Goal: Transaction & Acquisition: Book appointment/travel/reservation

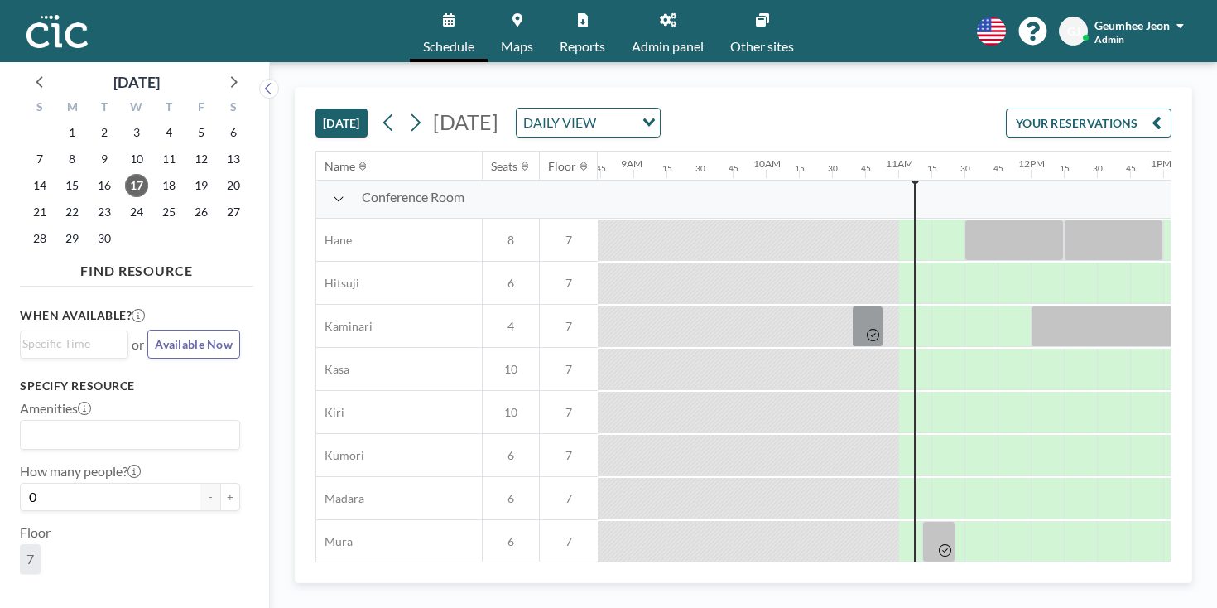
scroll to position [847, 1156]
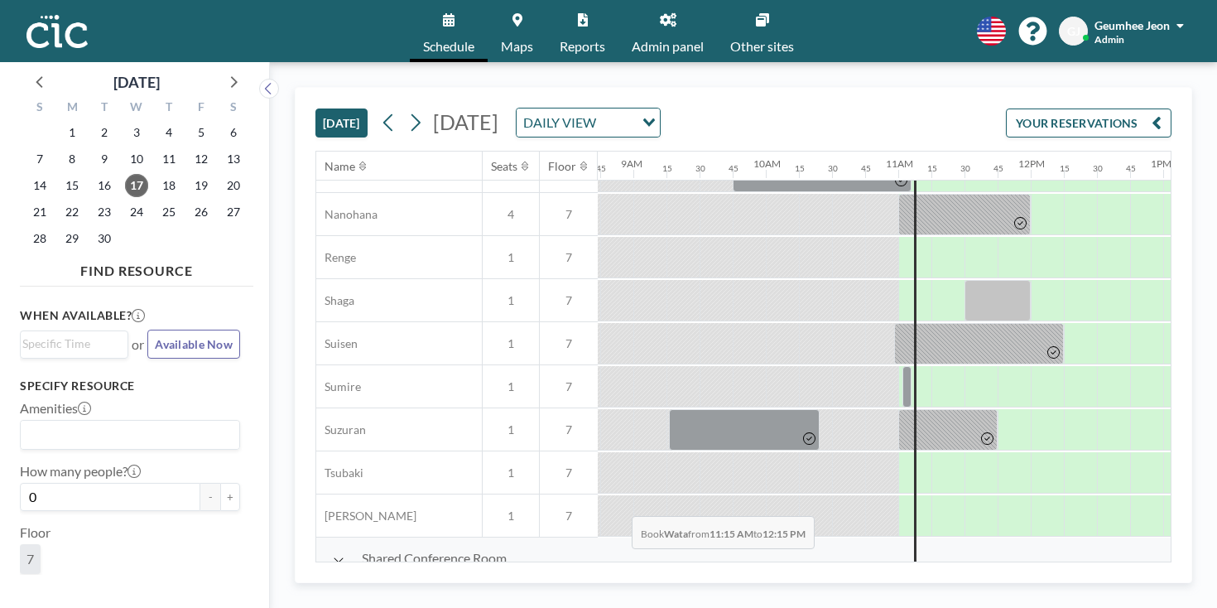
drag, startPoint x: 558, startPoint y: 514, endPoint x: 627, endPoint y: 534, distance: 71.5
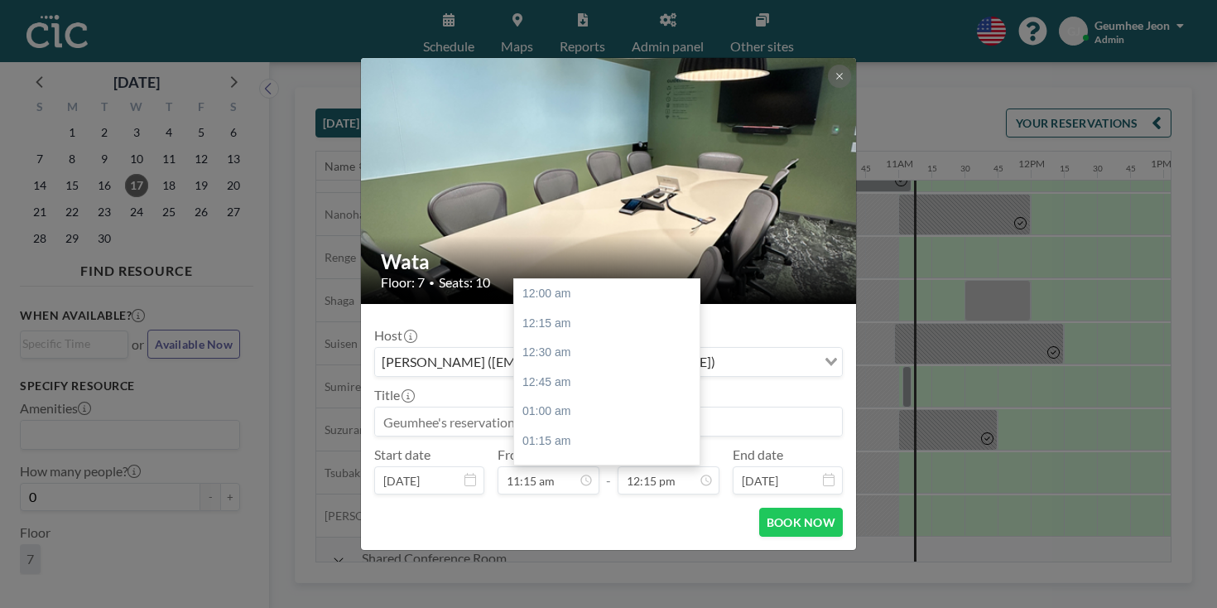
scroll to position [1295, 0]
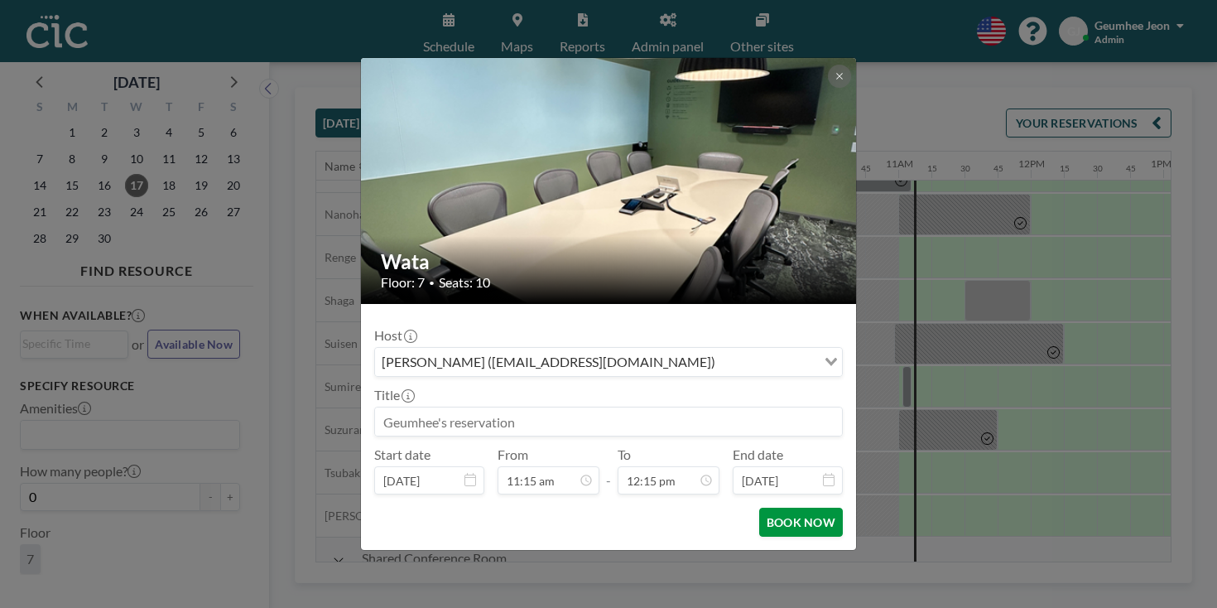
click at [759, 507] on button "BOOK NOW" at bounding box center [801, 521] width 84 height 29
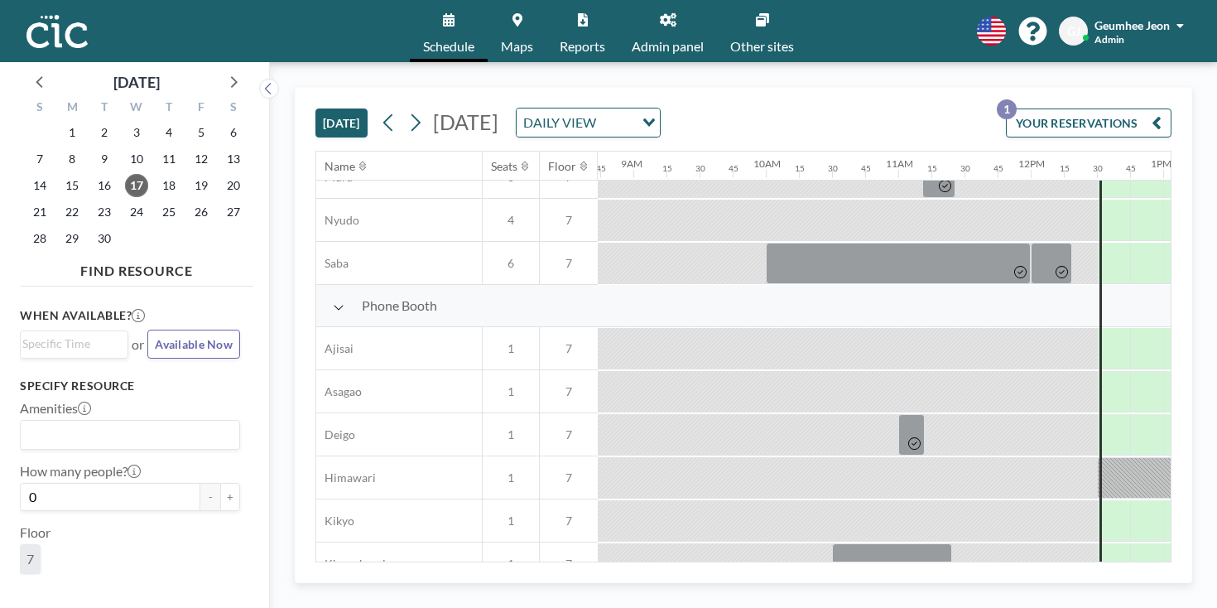
scroll to position [856, 1156]
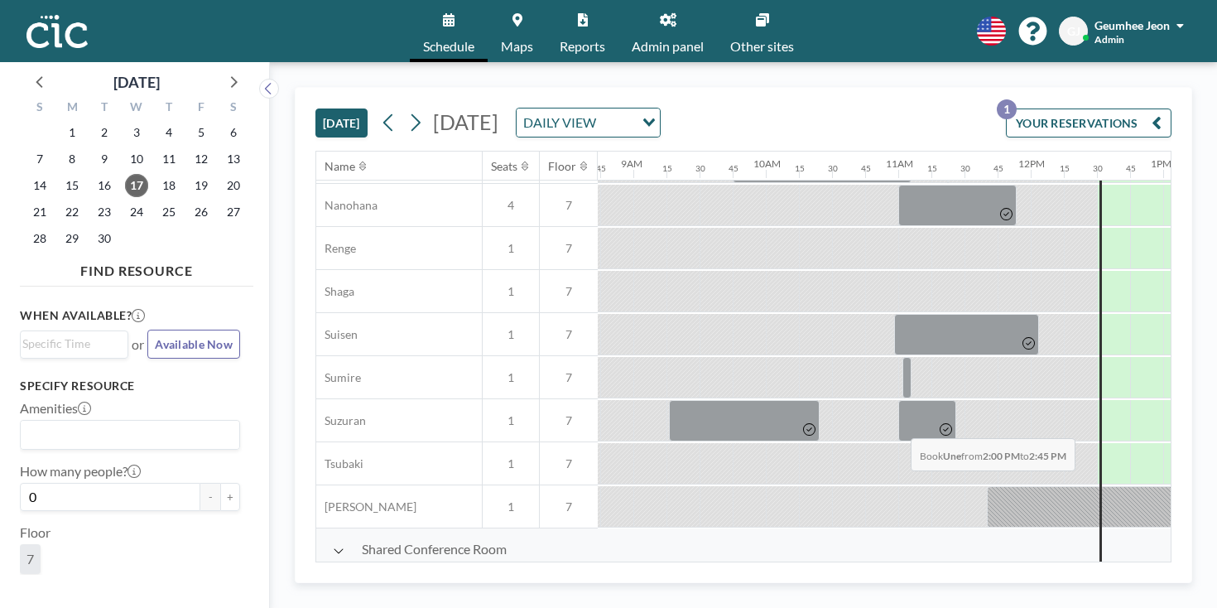
drag, startPoint x: 837, startPoint y: 398, endPoint x: 905, endPoint y: 399, distance: 68.7
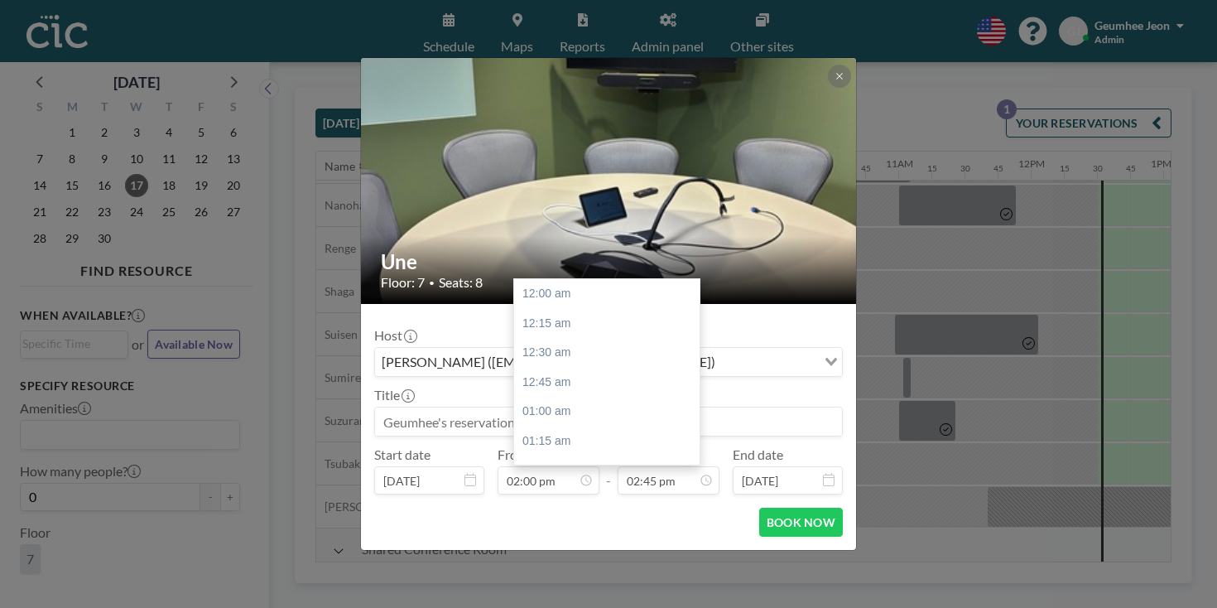
scroll to position [1559, 0]
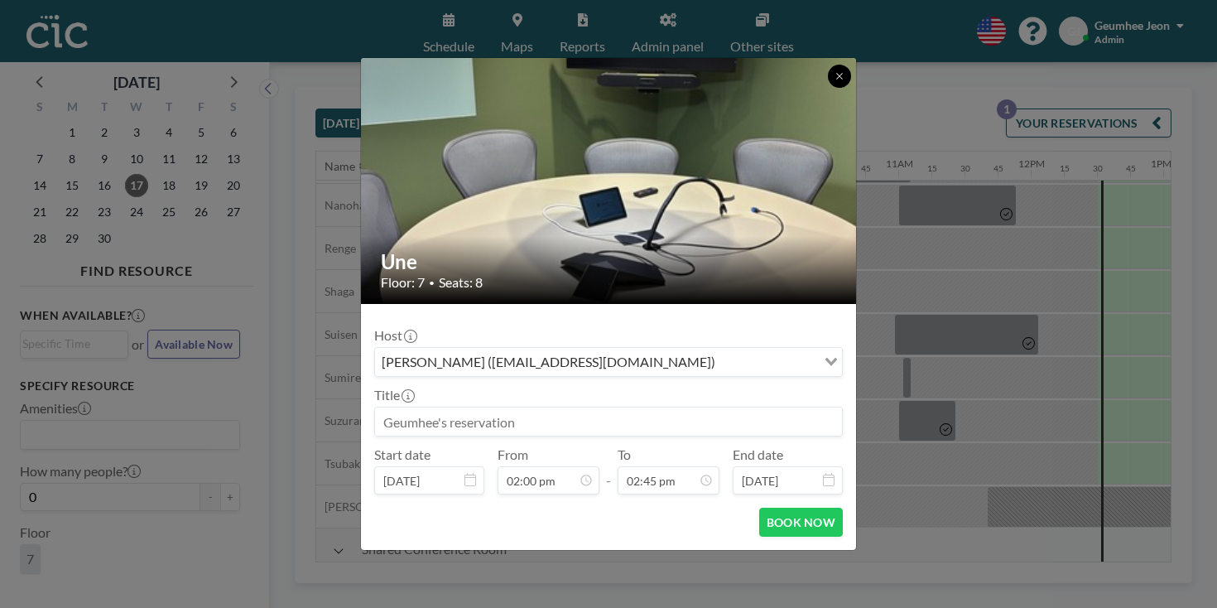
click at [828, 88] on button at bounding box center [839, 76] width 23 height 23
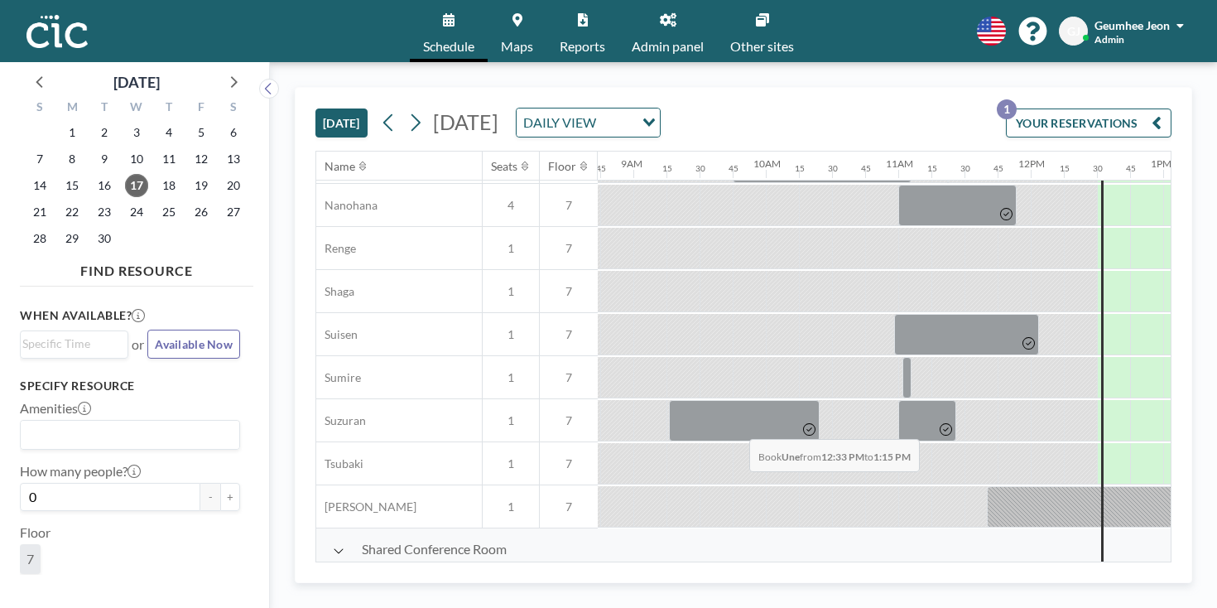
drag, startPoint x: 688, startPoint y: 400, endPoint x: 744, endPoint y: 400, distance: 56.3
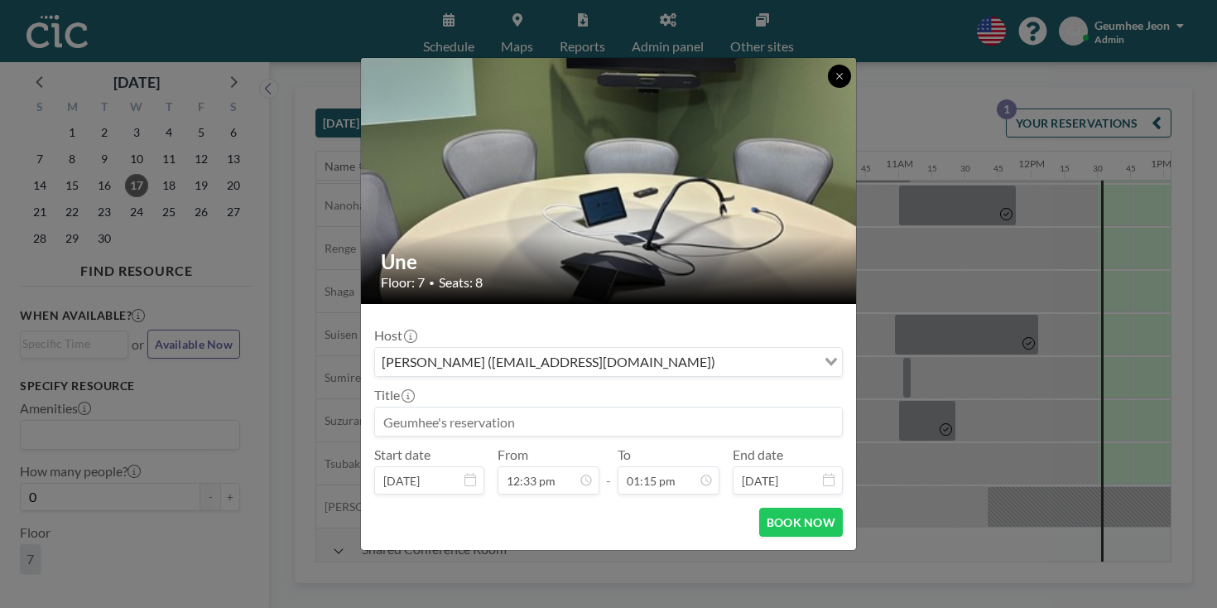
click at [828, 88] on button at bounding box center [839, 76] width 23 height 23
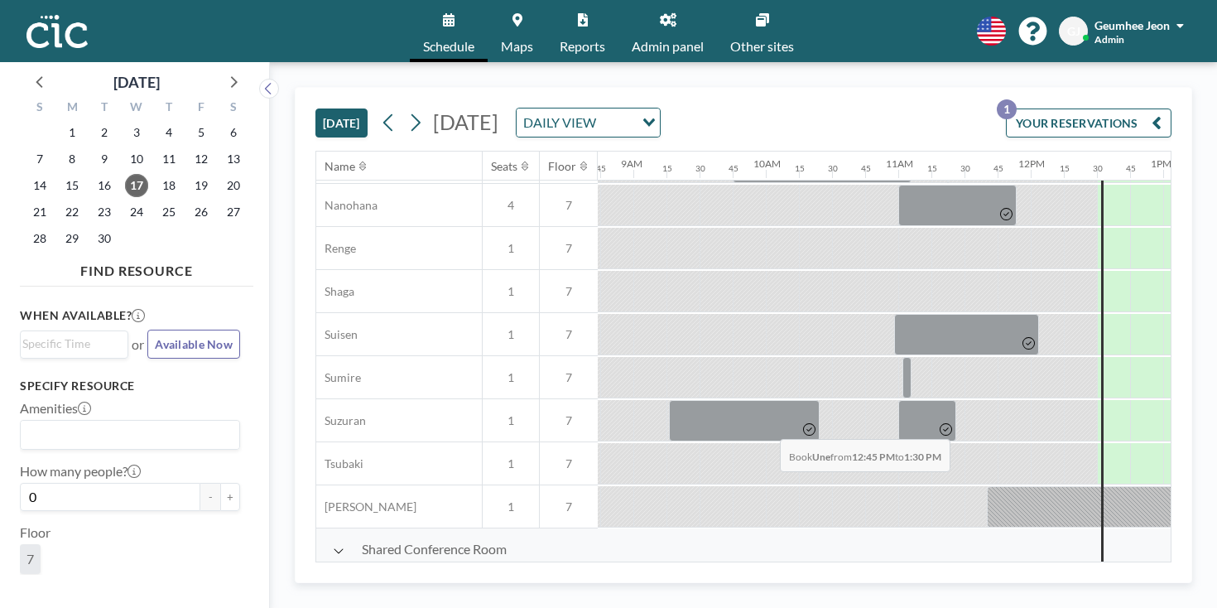
drag, startPoint x: 715, startPoint y: 402, endPoint x: 775, endPoint y: 400, distance: 59.6
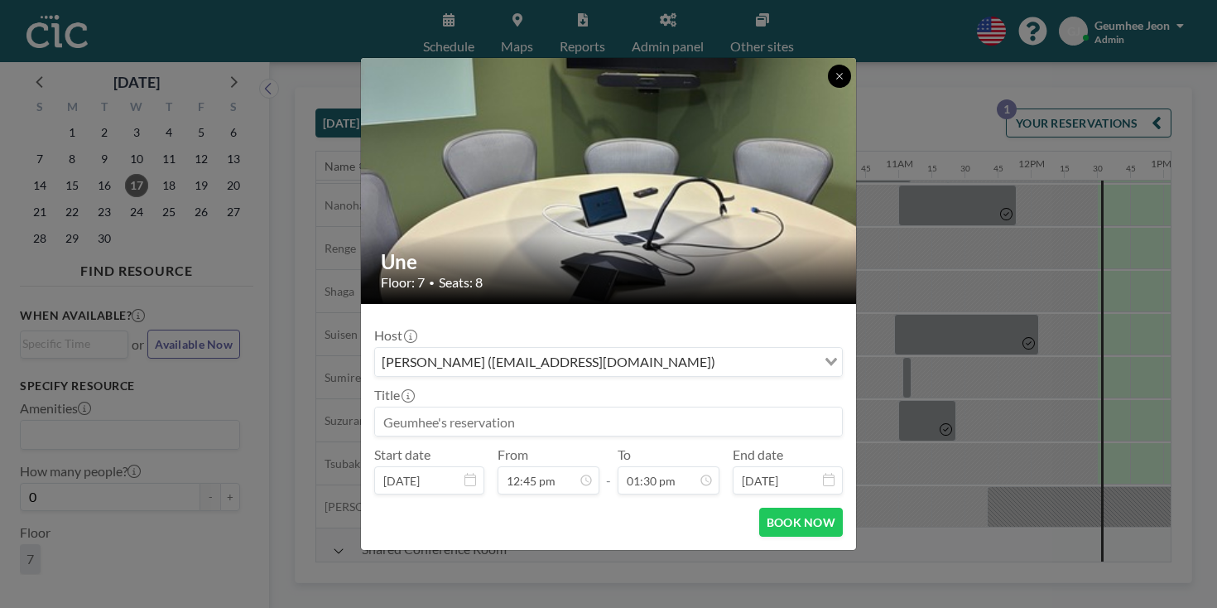
click at [828, 88] on button at bounding box center [839, 76] width 23 height 23
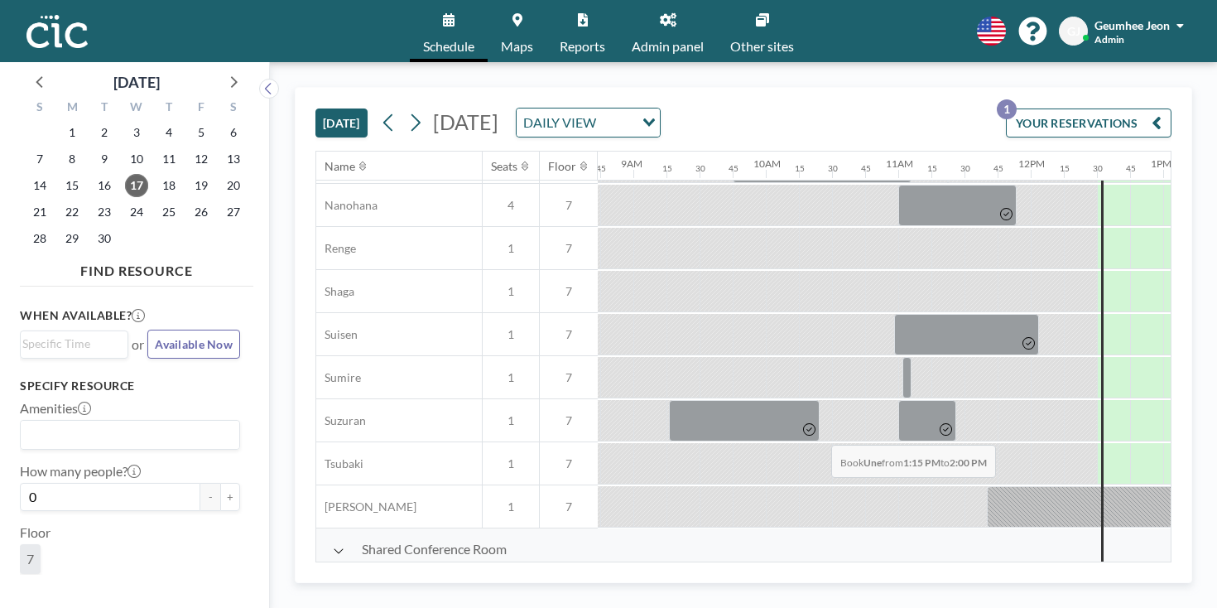
drag, startPoint x: 781, startPoint y: 401, endPoint x: 826, endPoint y: 406, distance: 45.7
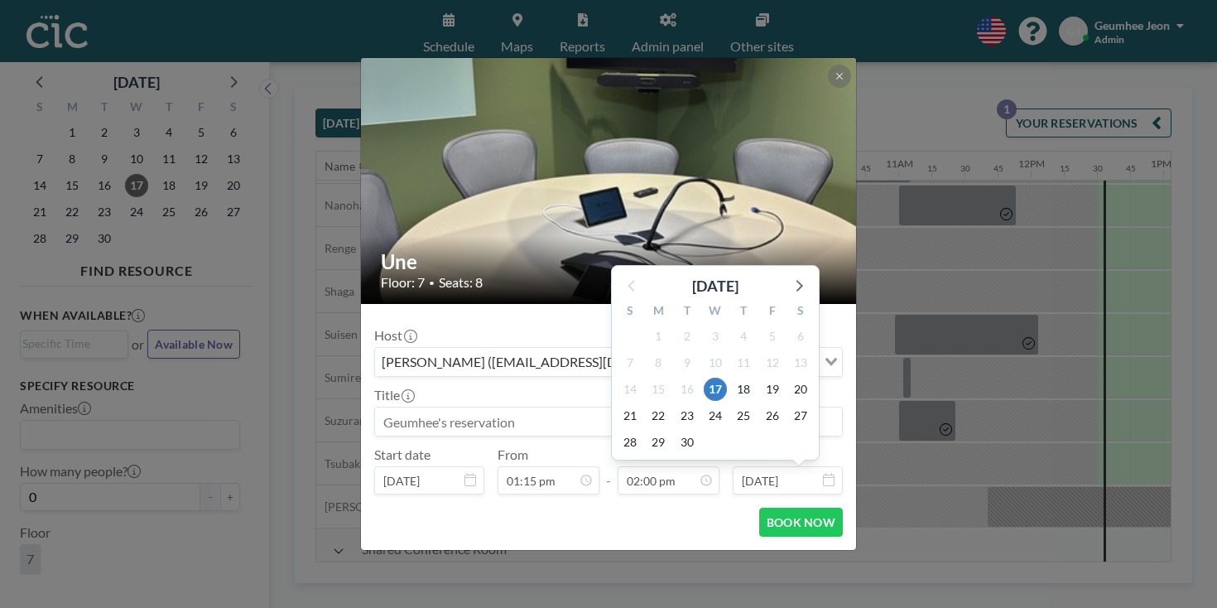
scroll to position [0, 0]
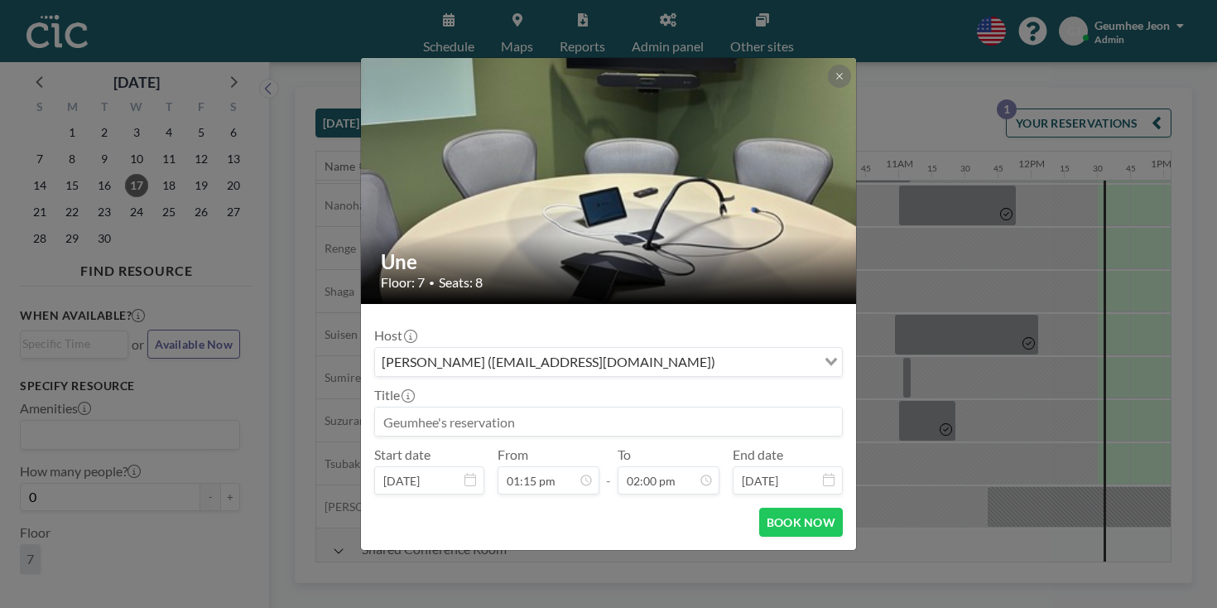
click at [834, 81] on icon at bounding box center [839, 76] width 10 height 10
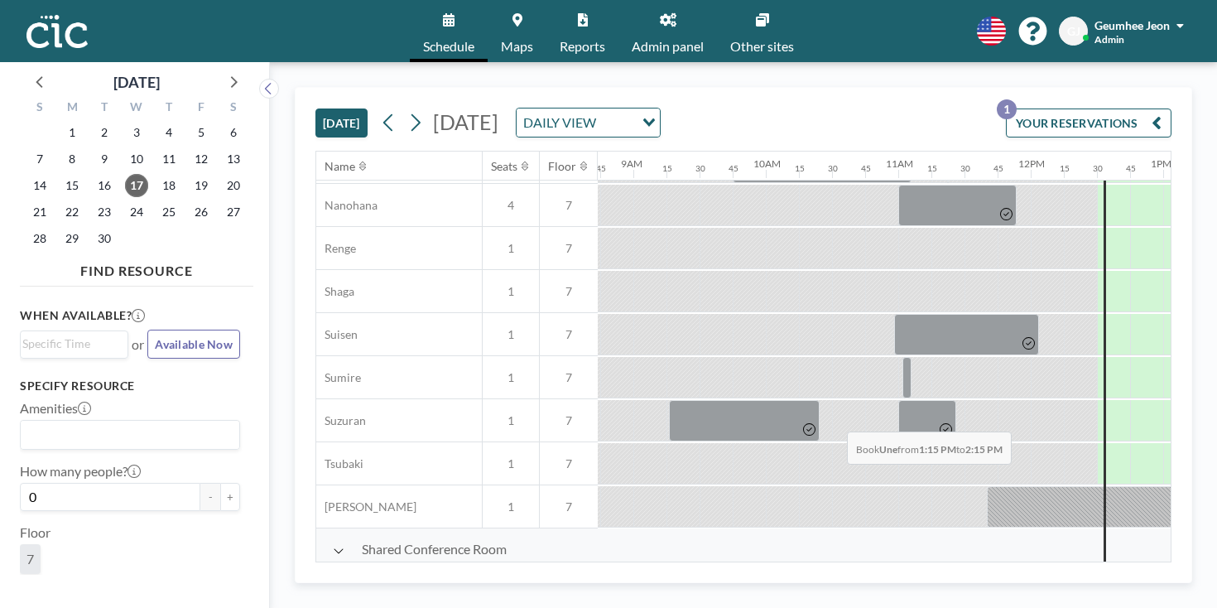
drag, startPoint x: 764, startPoint y: 395, endPoint x: 842, endPoint y: 392, distance: 77.8
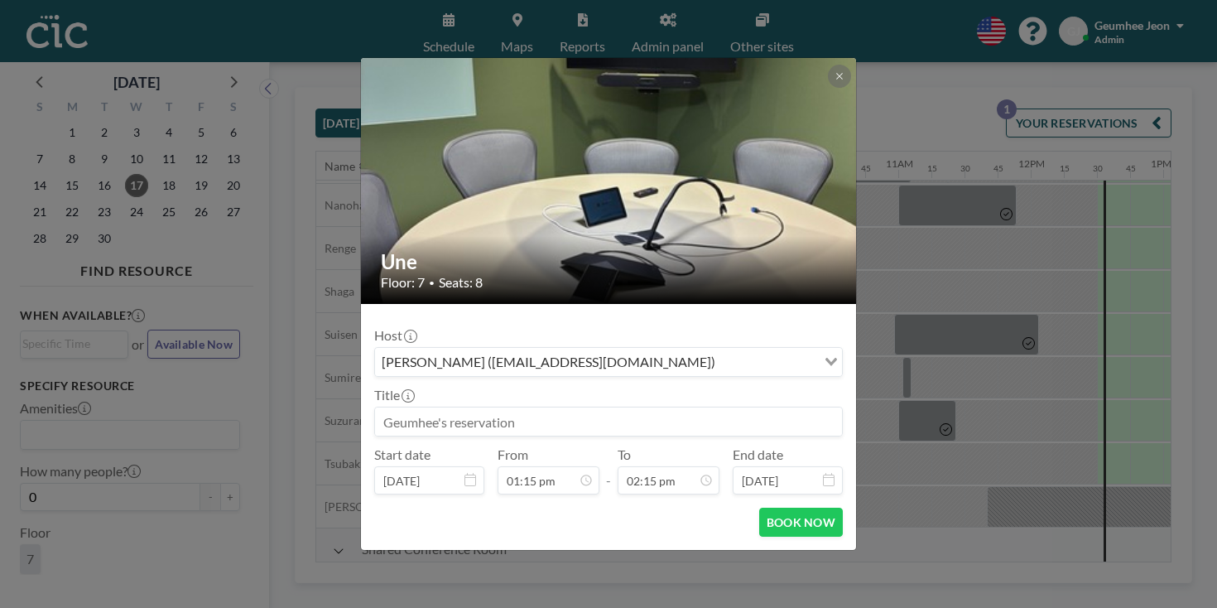
click at [516, 387] on div "Title" at bounding box center [608, 412] width 468 height 50
click at [521, 407] on input at bounding box center [608, 421] width 467 height 28
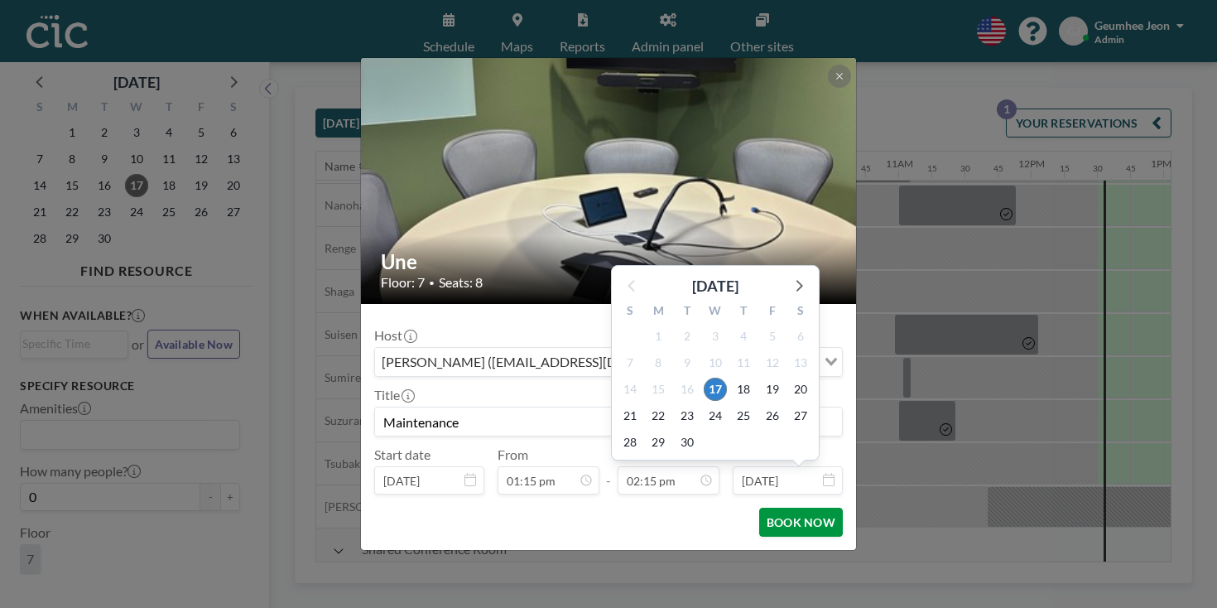
type input "Maintenance"
click at [778, 507] on button "BOOK NOW" at bounding box center [801, 521] width 84 height 29
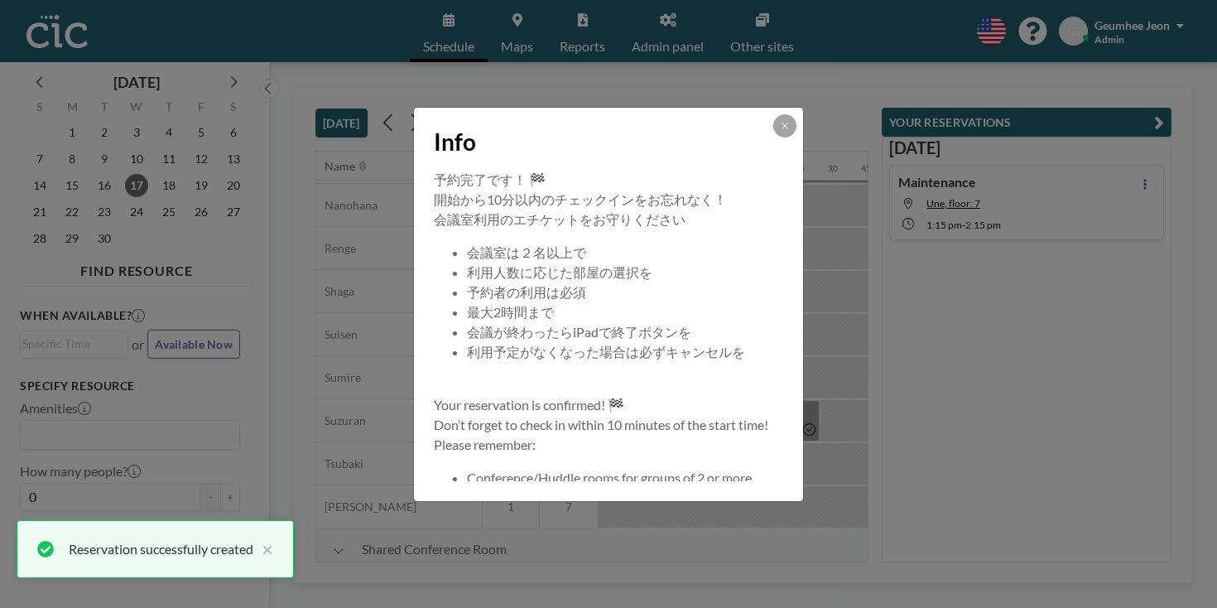
click at [780, 131] on icon at bounding box center [785, 126] width 10 height 10
